Goal: Task Accomplishment & Management: Manage account settings

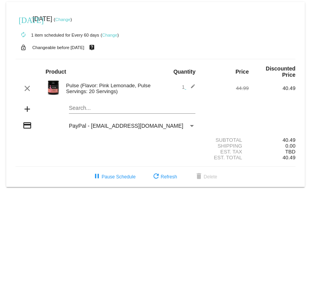
click at [112, 35] on link "Change" at bounding box center [109, 35] width 15 height 5
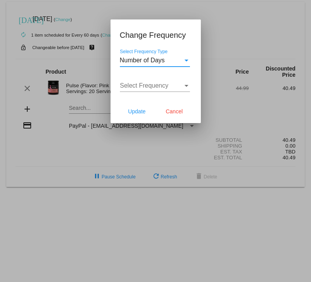
click at [188, 85] on div "Select Frequency" at bounding box center [187, 86] width 4 height 2
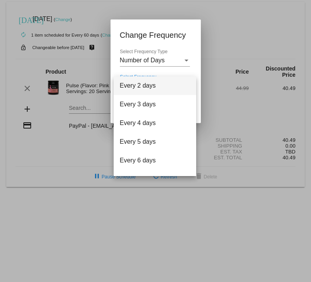
scroll to position [31, 0]
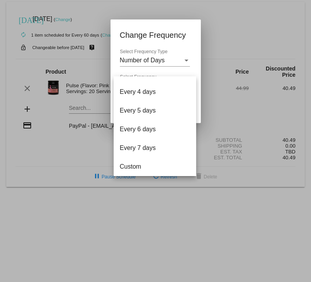
click at [192, 46] on div at bounding box center [155, 141] width 311 height 282
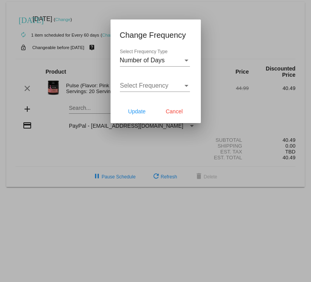
click at [224, 34] on div at bounding box center [155, 141] width 311 height 282
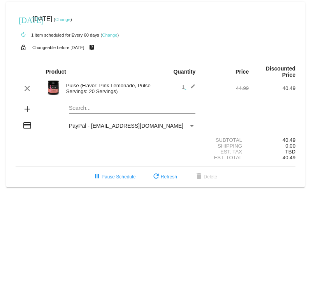
click at [70, 19] on link "Change" at bounding box center [62, 19] width 15 height 5
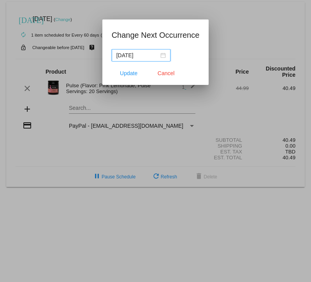
click at [138, 55] on input "[DATE]" at bounding box center [137, 55] width 42 height 9
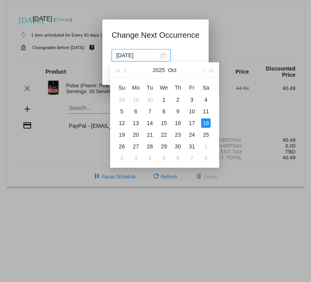
click at [144, 56] on input "[DATE]" at bounding box center [137, 55] width 42 height 9
click at [192, 147] on div "31" at bounding box center [191, 146] width 9 height 9
type input "[DATE]"
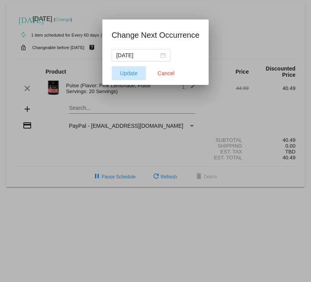
click at [134, 72] on span "Update" at bounding box center [129, 73] width 18 height 6
